Goal: Contribute content: Add original content to the website for others to see

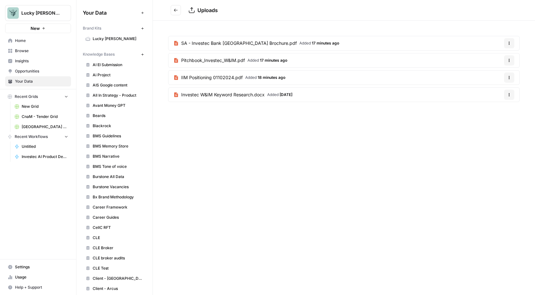
click at [179, 11] on button "Go back" at bounding box center [176, 10] width 10 height 10
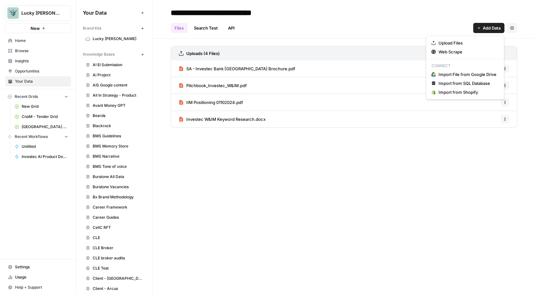
click at [483, 30] on span "Add Data" at bounding box center [492, 28] width 18 height 6
click at [460, 42] on span "Upload Files" at bounding box center [467, 43] width 58 height 6
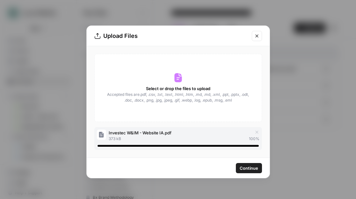
click at [241, 168] on span "Continue" at bounding box center [248, 168] width 18 height 6
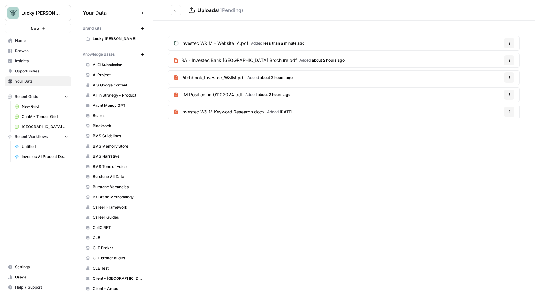
click at [178, 11] on button "Go back" at bounding box center [176, 10] width 10 height 10
